Goal: Information Seeking & Learning: Check status

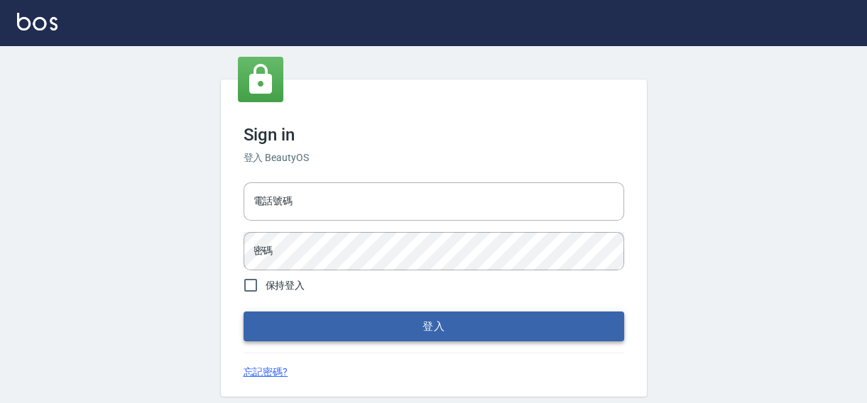
type input "0422211177"
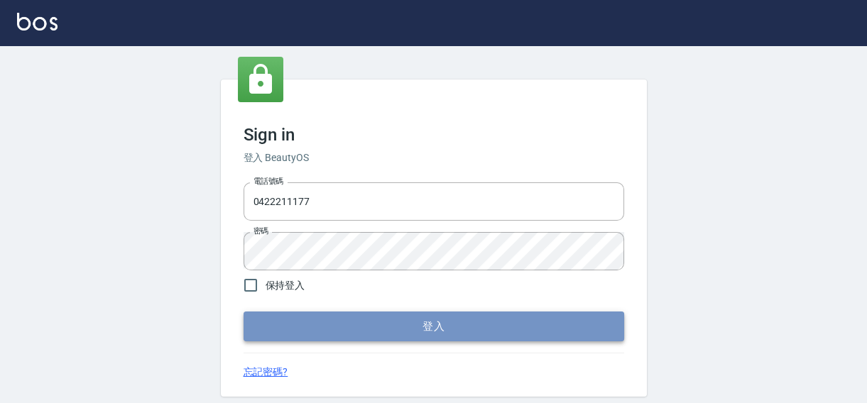
click at [419, 323] on button "登入" at bounding box center [434, 327] width 381 height 30
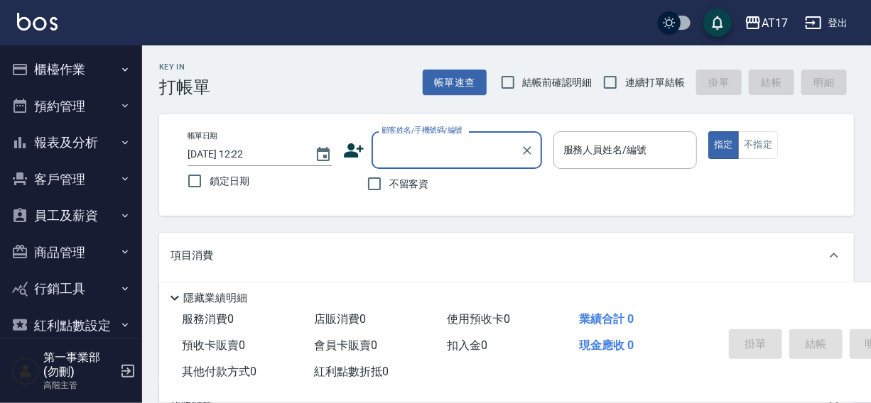
click at [50, 138] on button "報表及分析" at bounding box center [71, 142] width 131 height 37
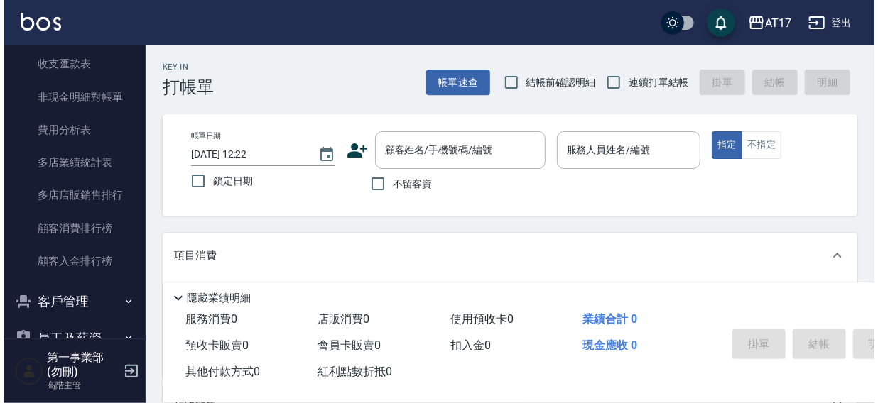
scroll to position [1291, 0]
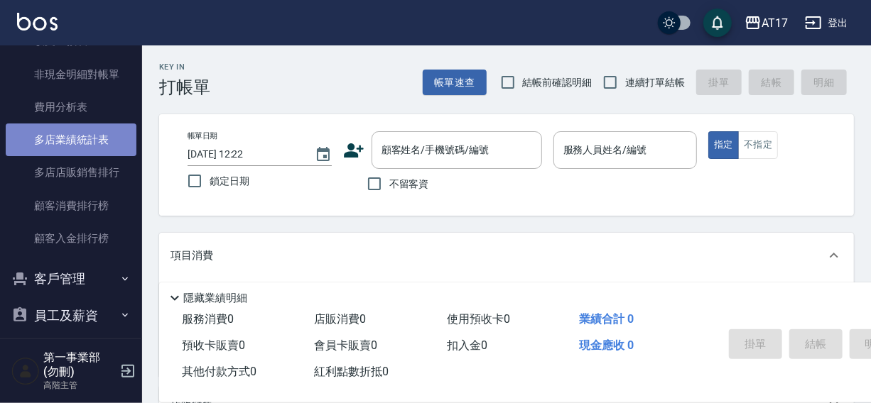
click at [76, 143] on link "多店業績統計表" at bounding box center [71, 140] width 131 height 33
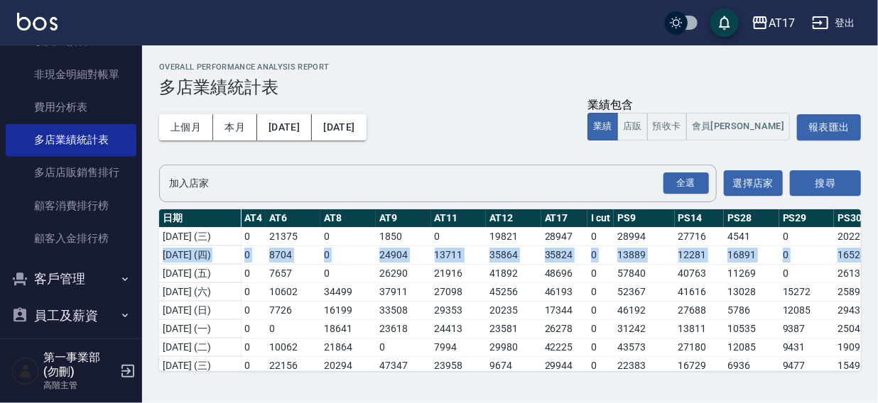
drag, startPoint x: 861, startPoint y: 236, endPoint x: 867, endPoint y: 260, distance: 25.0
click at [866, 260] on div "Overall Performance Analysis Report 多店業績統計表 上個月 本月 [DATE] [DATE] 業績包含 業績 店販 預收卡…" at bounding box center [510, 216] width 736 height 343
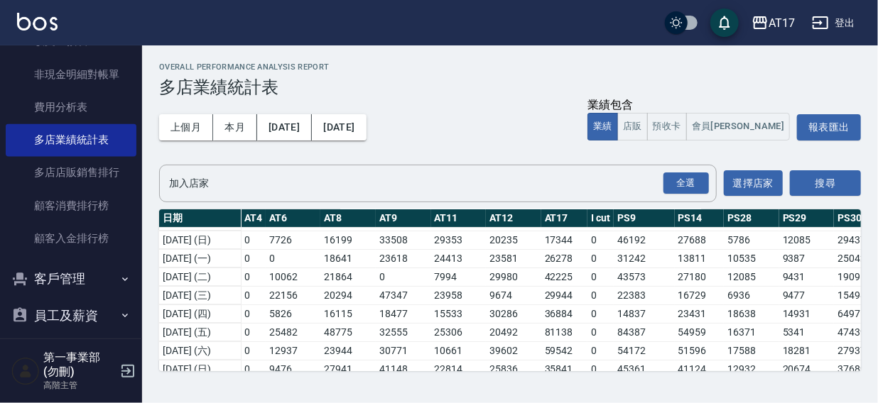
scroll to position [76, 0]
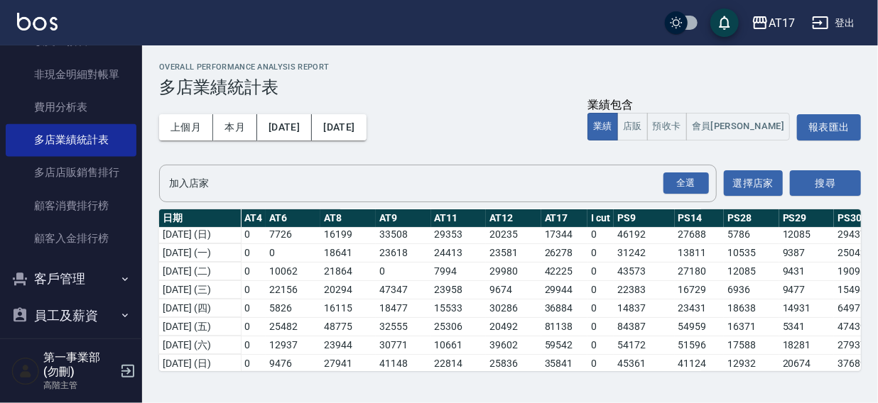
click at [552, 57] on div "Overall Performance Analysis Report 多店業績統計表 上個月 本月 [DATE] [DATE] 業績包含 業績 店販 預收卡…" at bounding box center [510, 216] width 736 height 343
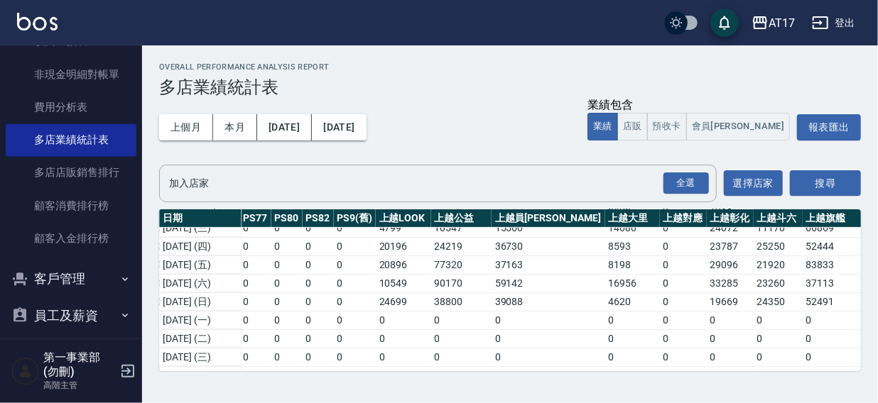
scroll to position [138, 1946]
